Goal: Task Accomplishment & Management: Manage account settings

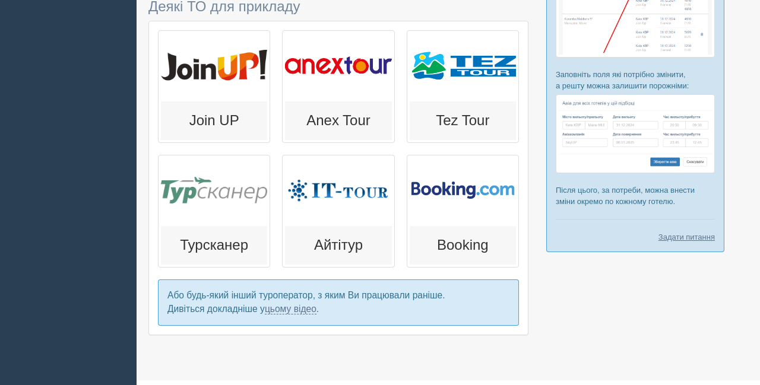
scroll to position [309, 0]
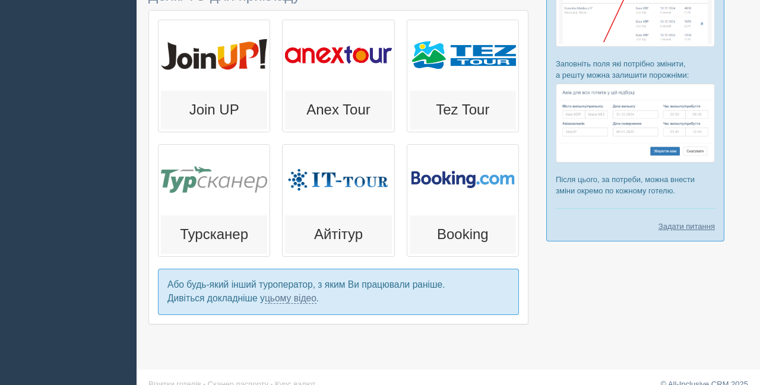
click at [367, 72] on div at bounding box center [338, 55] width 106 height 65
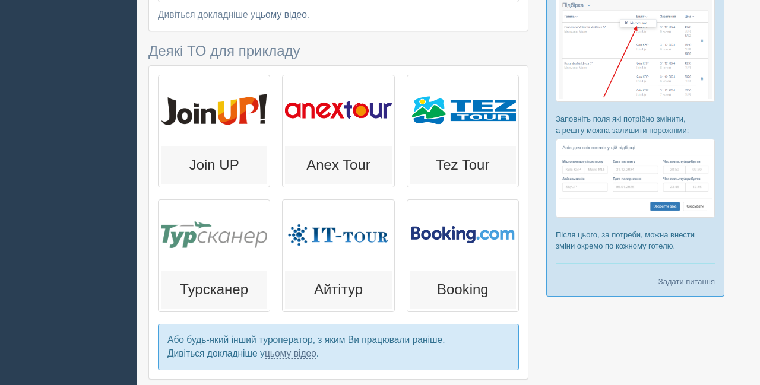
scroll to position [266, 0]
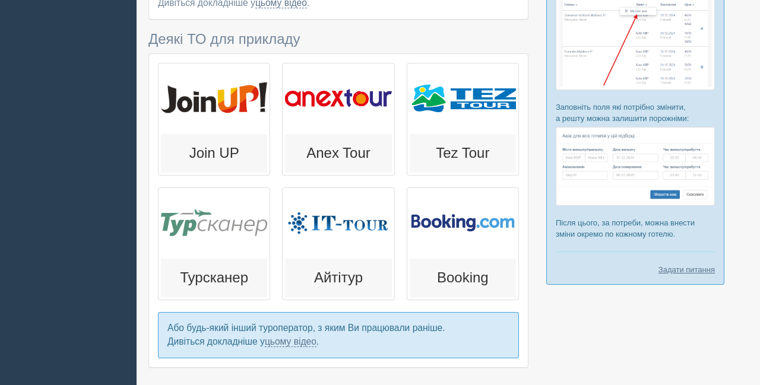
click at [462, 251] on div at bounding box center [463, 223] width 106 height 65
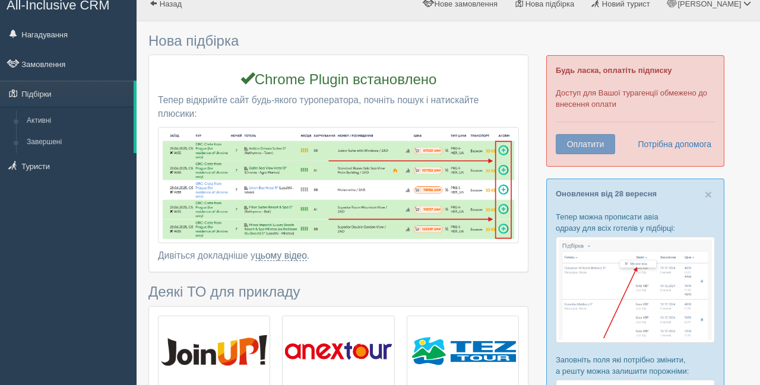
scroll to position [0, 0]
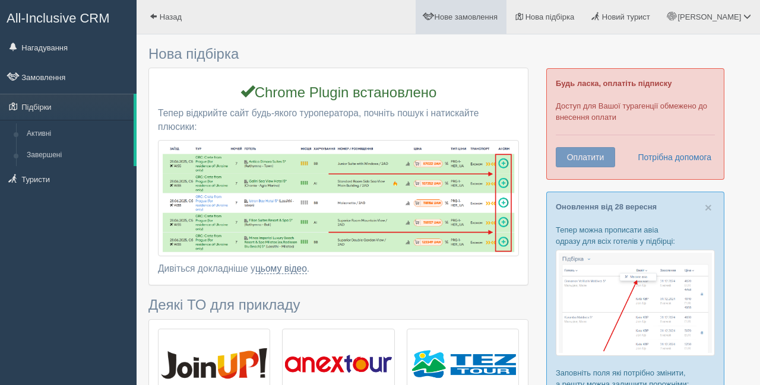
click at [497, 21] on span "Нове замовлення" at bounding box center [466, 16] width 63 height 9
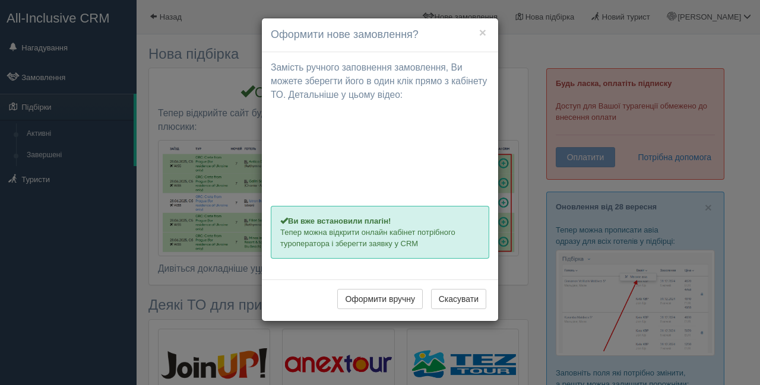
click at [575, 15] on div "× Оформити нове замовлення? Замість ручного заповнення замовлення, [PERSON_NAME…" at bounding box center [380, 192] width 760 height 385
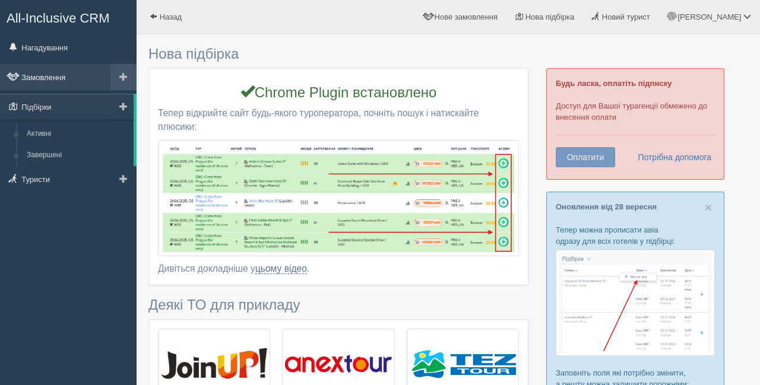
click at [91, 86] on link "Замовлення" at bounding box center [68, 77] width 137 height 26
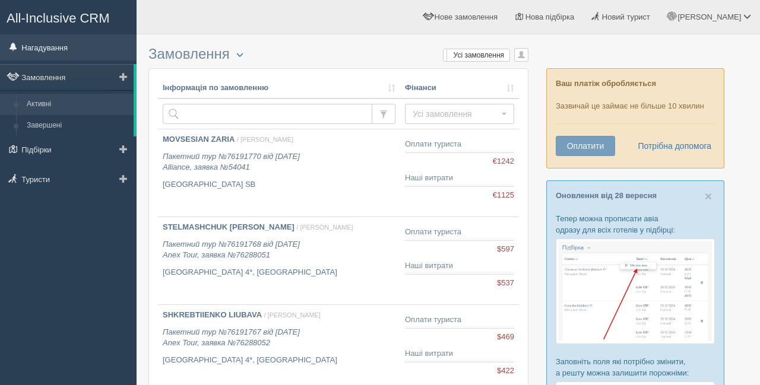
click at [90, 53] on link "Нагадування" at bounding box center [68, 47] width 137 height 26
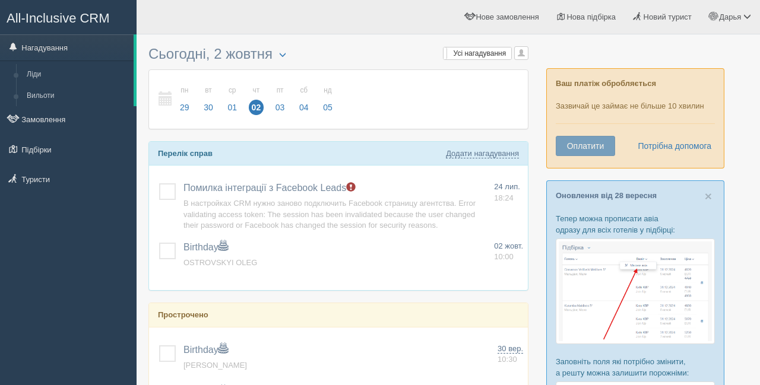
click at [597, 154] on button "Оплатити" at bounding box center [585, 146] width 59 height 20
drag, startPoint x: 557, startPoint y: 106, endPoint x: 714, endPoint y: 118, distance: 157.2
click at [714, 118] on div "Ваш платіж обробляється Зазвичай це займає не більше 10 хвилин Оплатити Потрібн…" at bounding box center [635, 118] width 178 height 100
click at [686, 87] on p "Ваш платіж обробляється" at bounding box center [635, 83] width 159 height 11
